Goal: Transaction & Acquisition: Purchase product/service

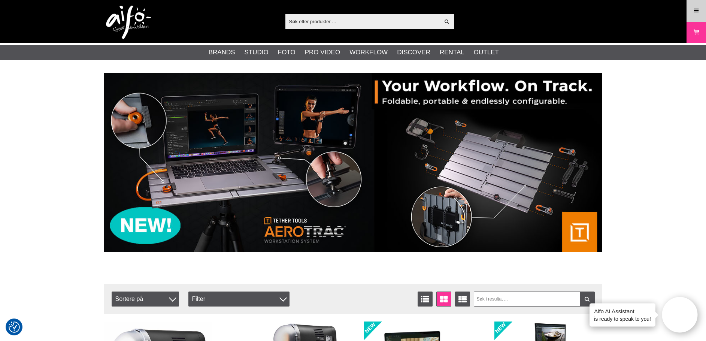
click at [694, 12] on icon at bounding box center [696, 11] width 7 height 8
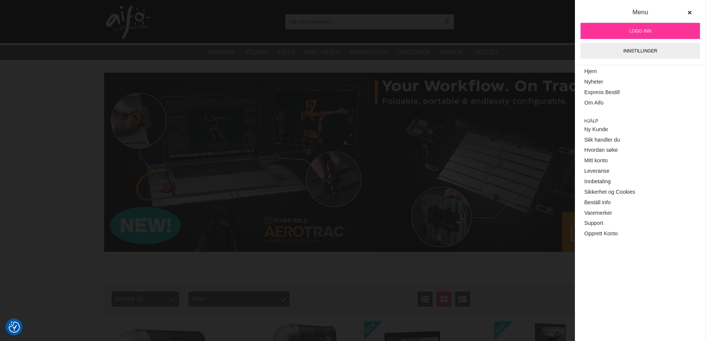
click at [661, 27] on link "Logg inn" at bounding box center [641, 31] width 120 height 16
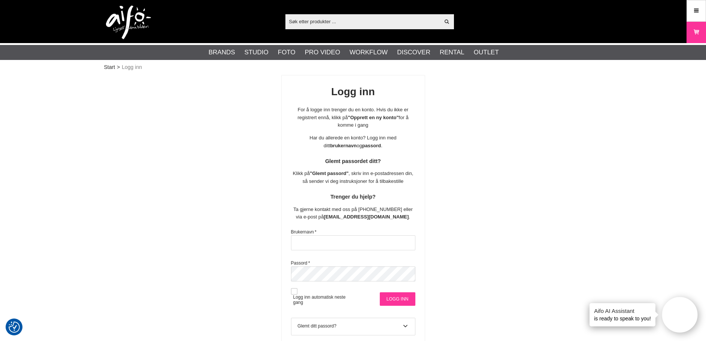
type input "stavanger"
click at [394, 299] on input "Logg inn" at bounding box center [398, 298] width 36 height 13
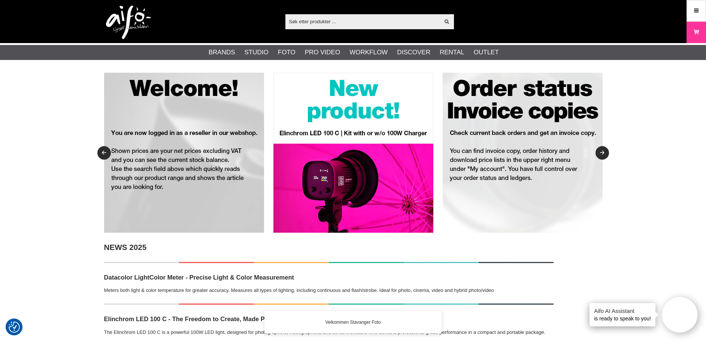
click at [323, 22] on input "text" at bounding box center [362, 21] width 155 height 11
paste input "CUC3215-BLK"
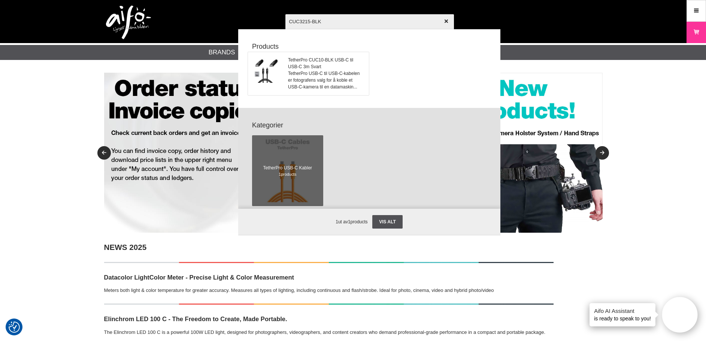
type input "CUC3215-BLK"
click at [322, 59] on span "TetherPro CUC10-BLK USB-C til USB-C 3m Svart" at bounding box center [326, 63] width 76 height 13
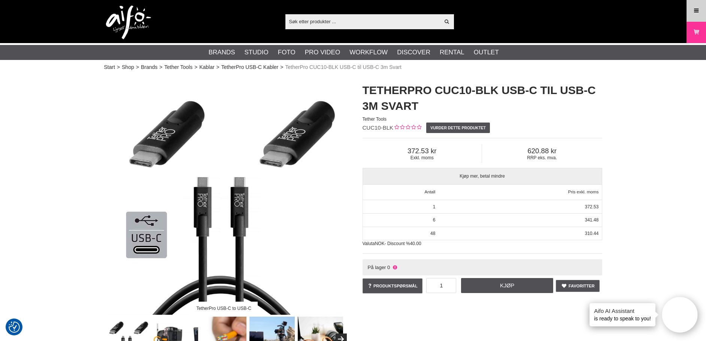
click at [699, 9] on icon at bounding box center [696, 11] width 7 height 8
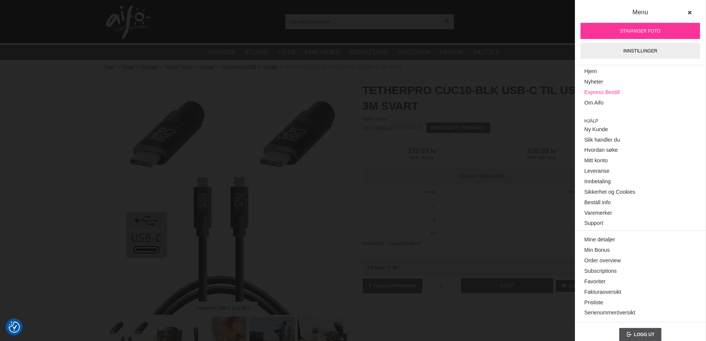
click at [595, 92] on link "Express Bestill" at bounding box center [640, 92] width 112 height 10
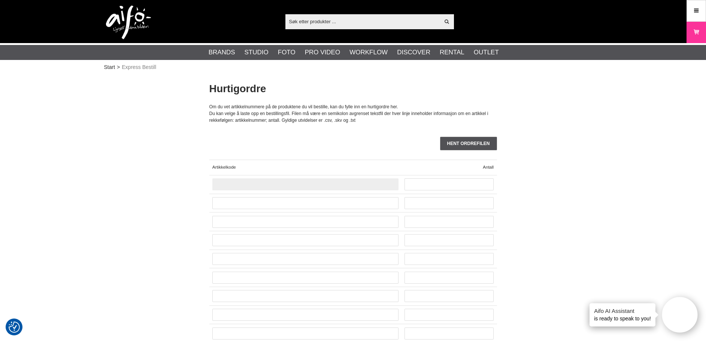
click at [272, 189] on input "text" at bounding box center [305, 184] width 186 height 12
paste input "CUC3215-BLK"
type input "CUC3215-BLK"
click at [423, 187] on input "text" at bounding box center [449, 184] width 89 height 12
type input "1"
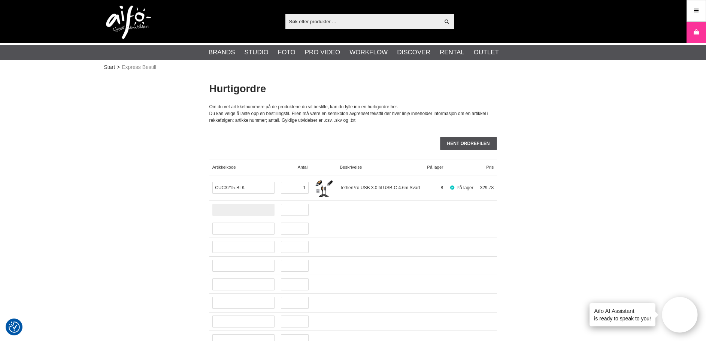
click at [238, 207] on input "text" at bounding box center [243, 210] width 62 height 12
paste input "LA-1121"
type input "LA-1121"
click at [287, 214] on input "text" at bounding box center [295, 210] width 28 height 12
type input "3"
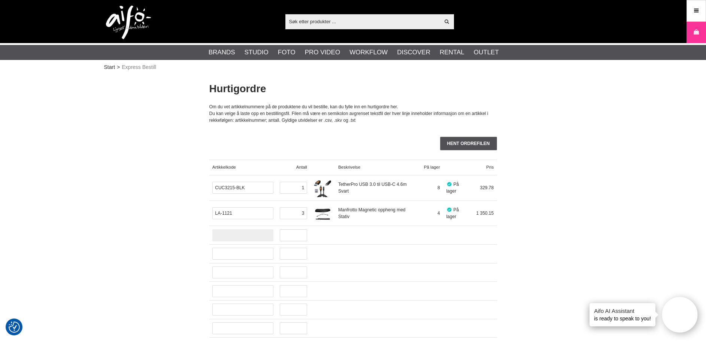
click at [232, 232] on input "text" at bounding box center [242, 235] width 61 height 12
paste input "LA-LR3303"
type input "LA-LR3303"
click at [296, 239] on input "text" at bounding box center [293, 235] width 27 height 12
type input "1"
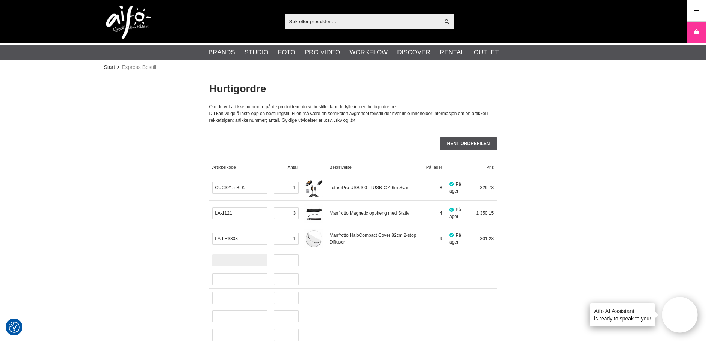
click at [228, 265] on input "text" at bounding box center [239, 260] width 55 height 12
paste input "LA-67GW"
type input "LA-67GW"
click at [275, 261] on input "text" at bounding box center [286, 260] width 25 height 12
type input "1"
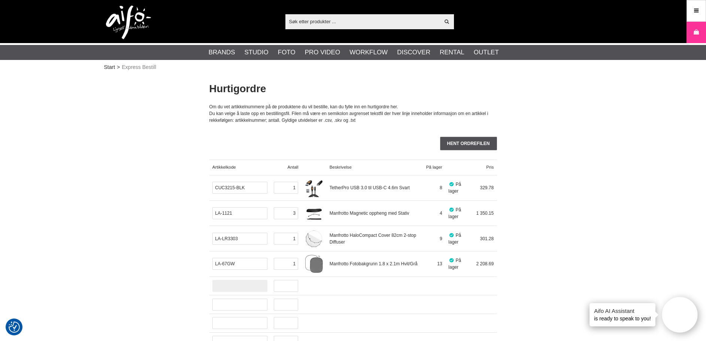
click at [233, 284] on input "text" at bounding box center [239, 286] width 55 height 12
paste input "LA-56GB"
type input "LA-56GB"
click at [288, 287] on input "text" at bounding box center [286, 286] width 25 height 12
type input "1"
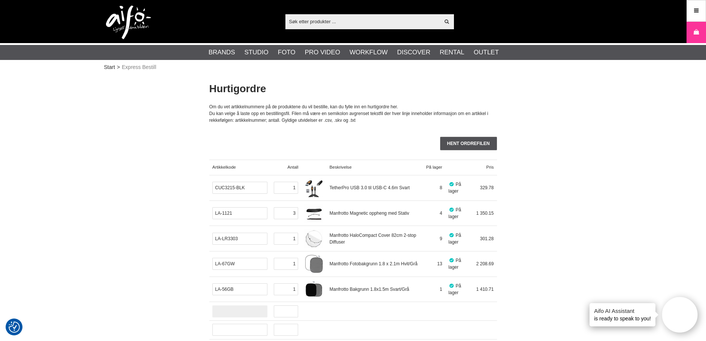
click at [241, 310] on input "text" at bounding box center [239, 311] width 55 height 12
paste input "1101524"
type input "1101524"
click at [284, 313] on input "text" at bounding box center [286, 311] width 25 height 12
type input "2"
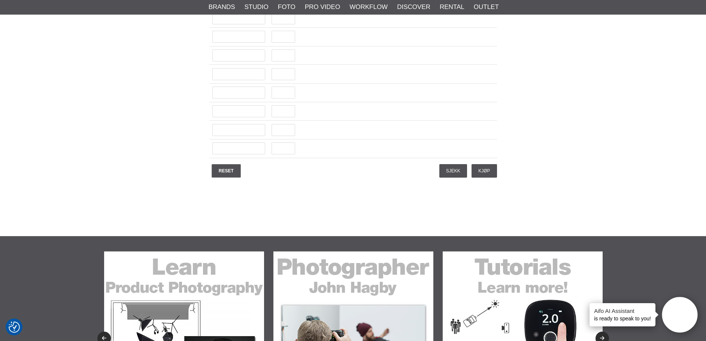
scroll to position [1911, 0]
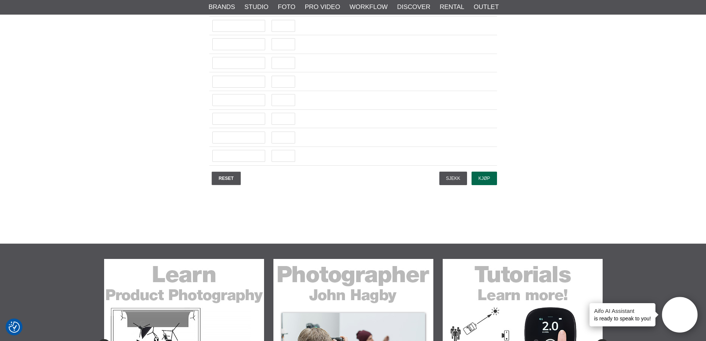
click at [481, 178] on input "Kjøp" at bounding box center [484, 178] width 25 height 13
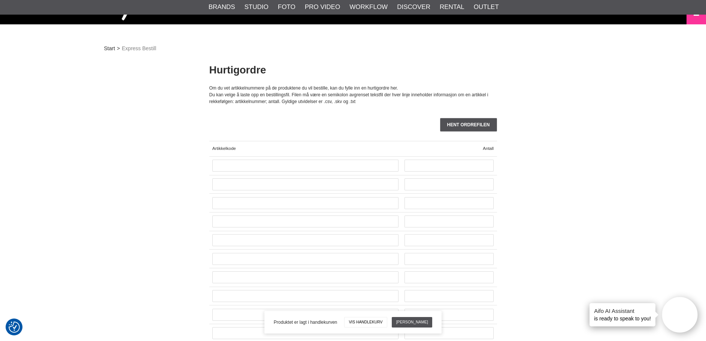
scroll to position [0, 0]
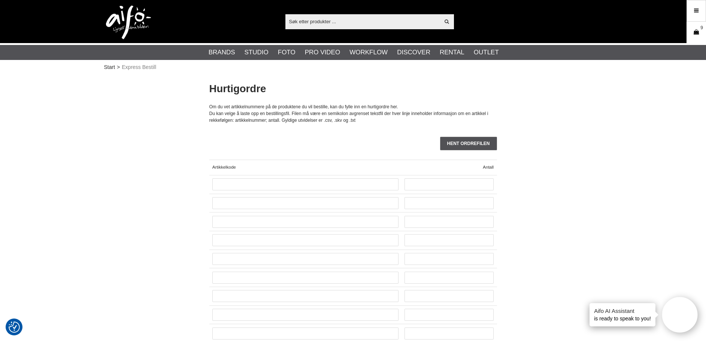
click at [701, 32] on link "Varekurv 9" at bounding box center [696, 33] width 19 height 18
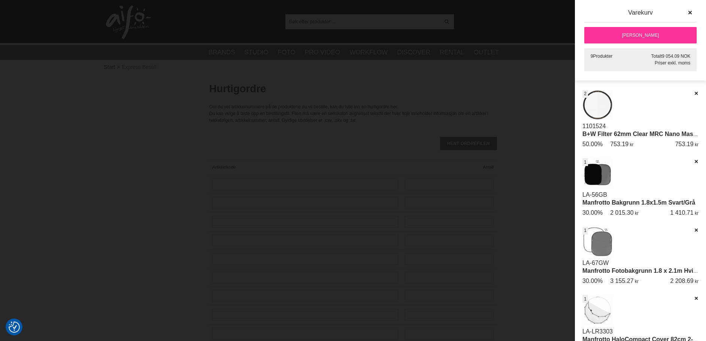
click at [663, 33] on link "[PERSON_NAME]" at bounding box center [640, 35] width 112 height 16
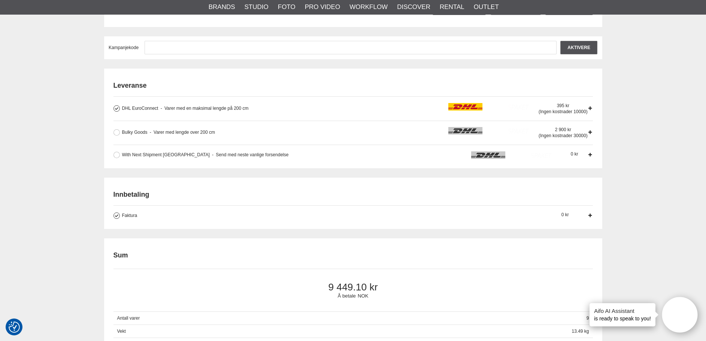
scroll to position [262, 0]
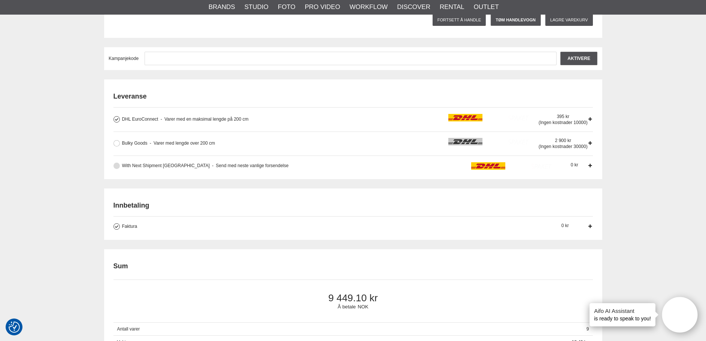
click at [116, 164] on button at bounding box center [117, 166] width 6 height 6
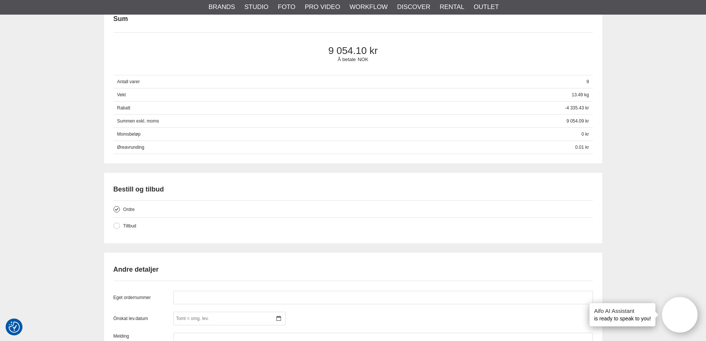
scroll to position [637, 0]
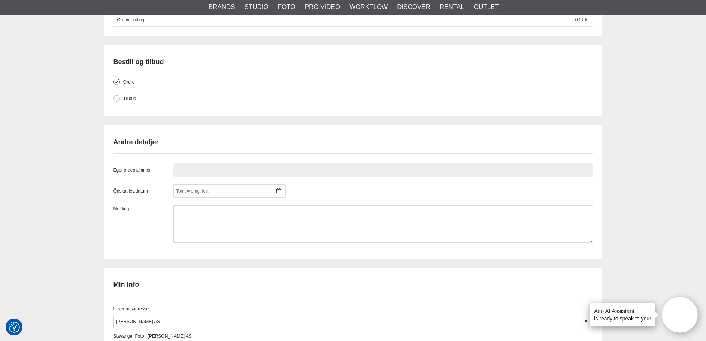
click at [249, 175] on input "text" at bounding box center [383, 169] width 420 height 13
paste input "2011583"
type input "2011583"
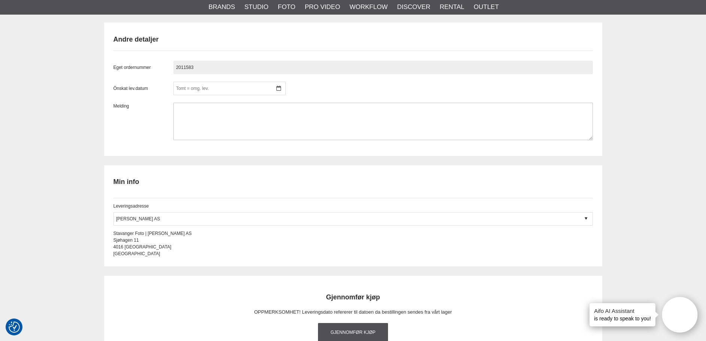
scroll to position [749, 0]
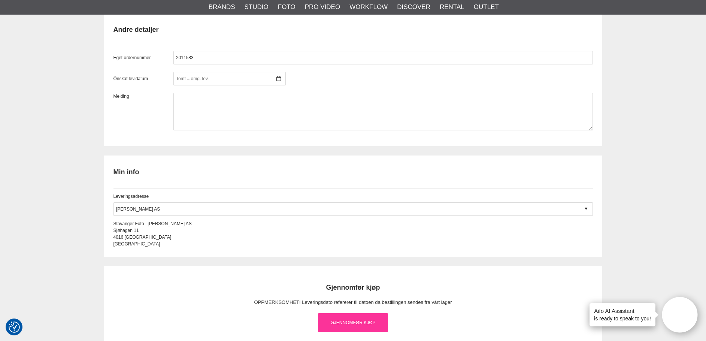
click at [370, 325] on link "Gjennomfør kjøp" at bounding box center [353, 322] width 70 height 19
